Goal: Check status: Check status

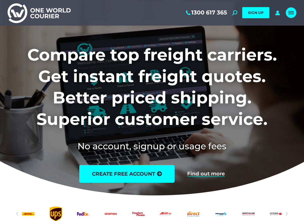
click at [290, 13] on div "Mobile menu icon" at bounding box center [291, 13] width 6 height 4
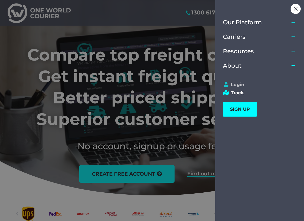
click at [235, 85] on link "Login" at bounding box center [257, 85] width 69 height 6
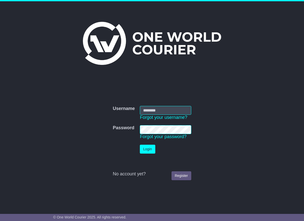
type input "**********"
click at [149, 149] on button "Login" at bounding box center [147, 148] width 15 height 9
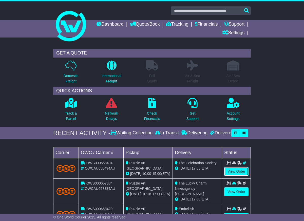
click at [240, 170] on link "View Order" at bounding box center [236, 171] width 24 height 9
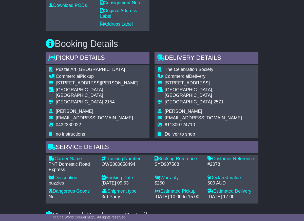
scroll to position [263, 0]
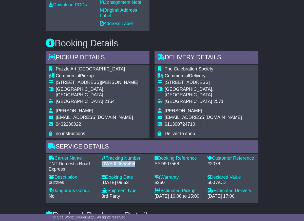
drag, startPoint x: 135, startPoint y: 178, endPoint x: 102, endPoint y: 177, distance: 32.6
click at [102, 167] on div "OWS000658494" at bounding box center [125, 164] width 48 height 6
copy div "OWS000658494"
